Goal: Ask a question: Seek information or help from site administrators or community

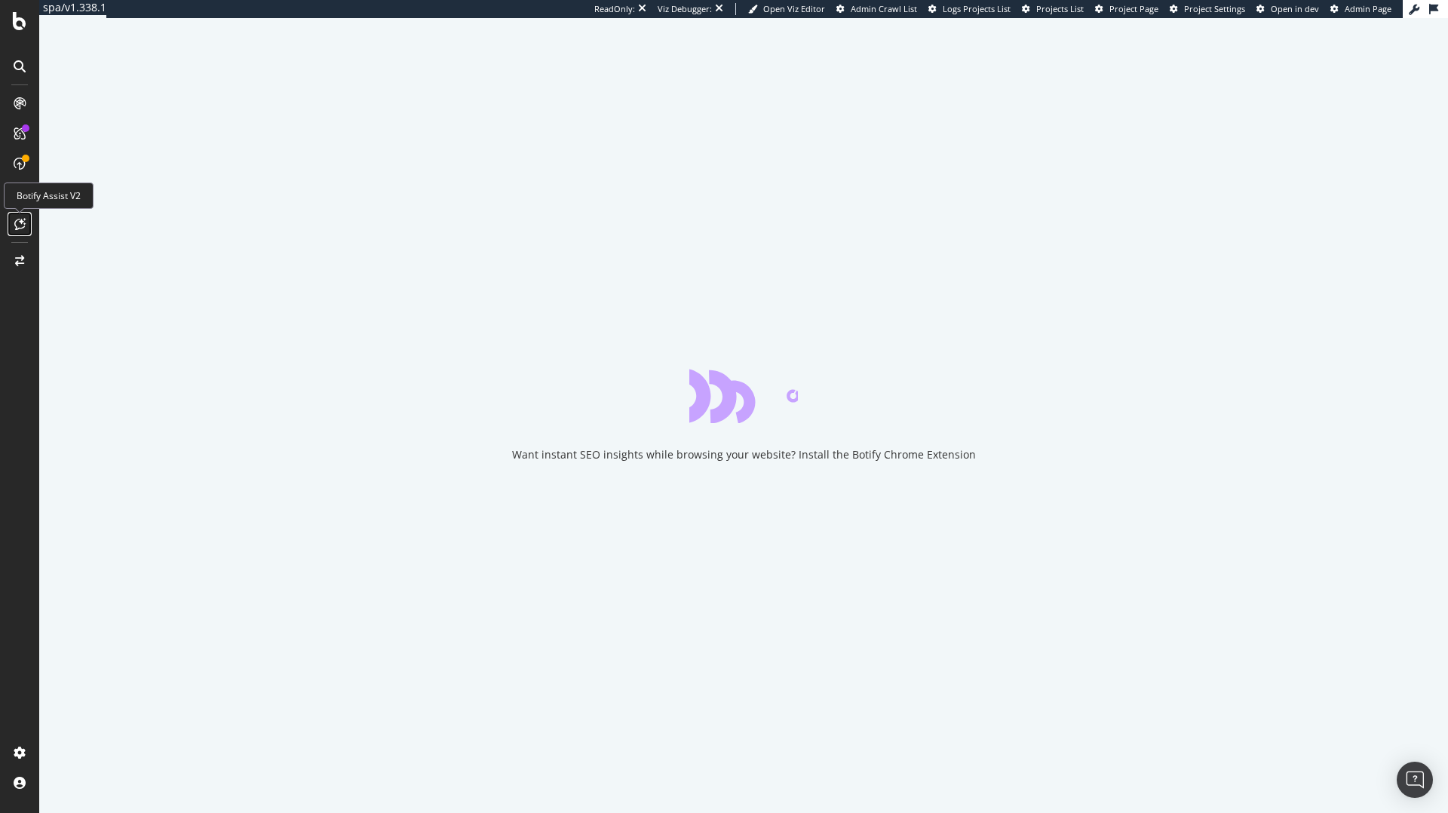
click at [14, 218] on icon at bounding box center [19, 224] width 11 height 12
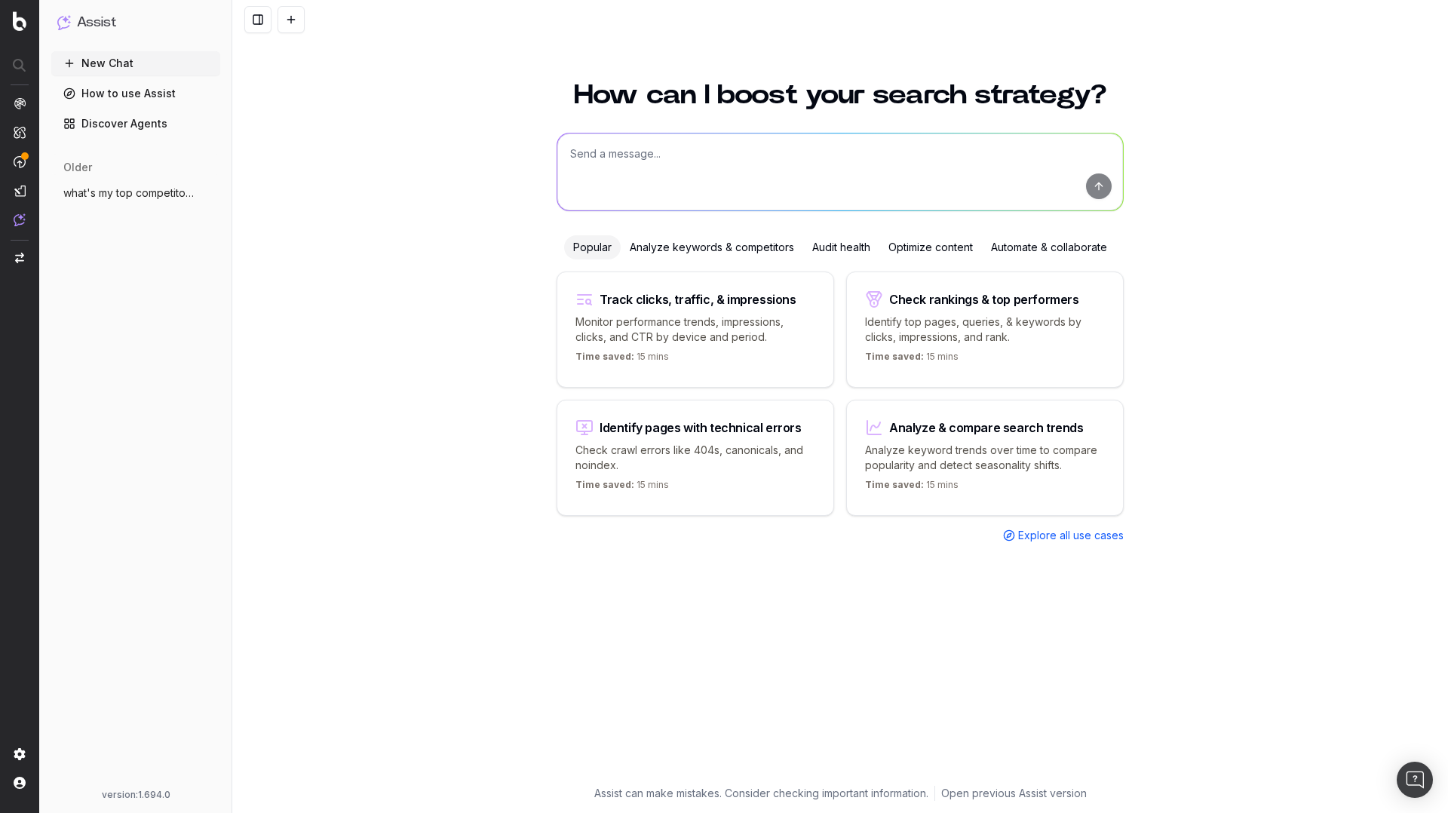
click at [654, 170] on textarea at bounding box center [840, 171] width 566 height 77
type textarea "What's my website description?"
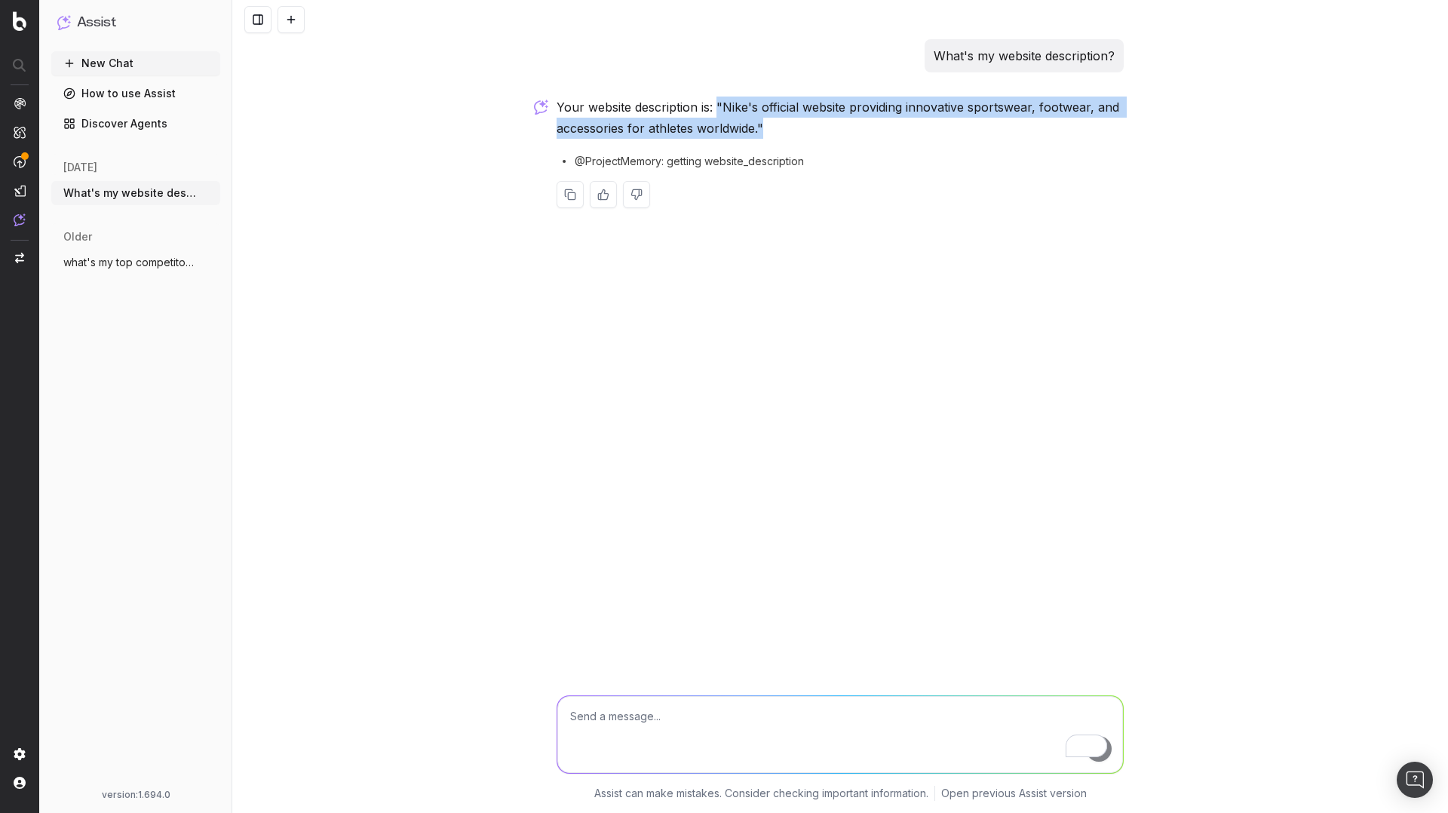
drag, startPoint x: 835, startPoint y: 134, endPoint x: 717, endPoint y: 109, distance: 120.4
click at [717, 109] on p "Your website description is: "Nike's official website providing innovative spor…" at bounding box center [839, 118] width 567 height 42
copy p ""Nike's official website providing innovative sportswear, footwear, and accesso…"
